Goal: Task Accomplishment & Management: Manage account settings

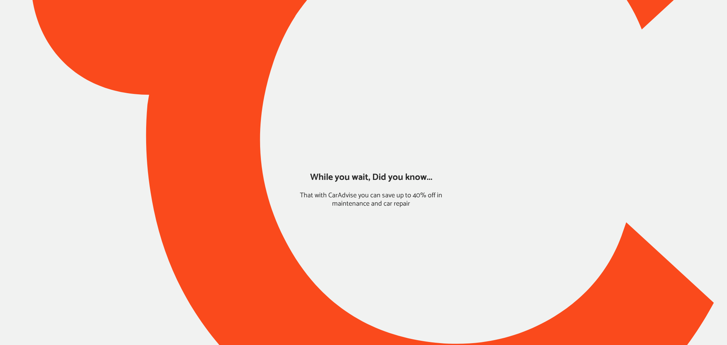
type input "*****"
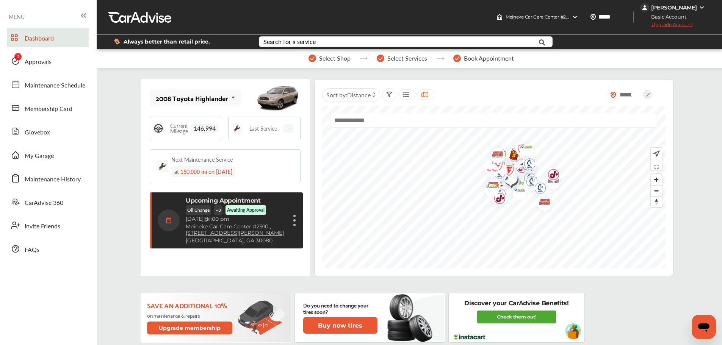
click at [45, 63] on span "Approvals" at bounding box center [38, 62] width 27 height 10
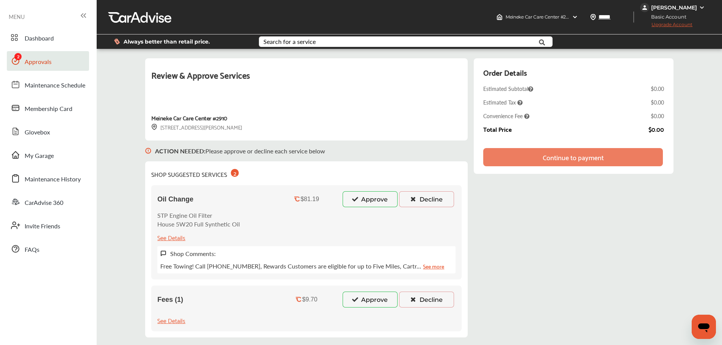
click at [361, 194] on button "Approve" at bounding box center [369, 199] width 55 height 16
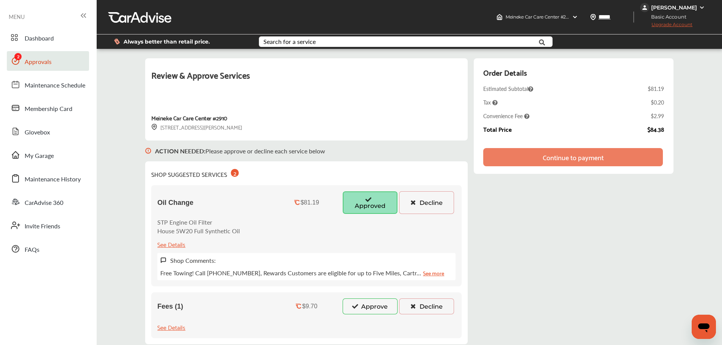
scroll to position [105, 0]
